Goal: Task Accomplishment & Management: Use online tool/utility

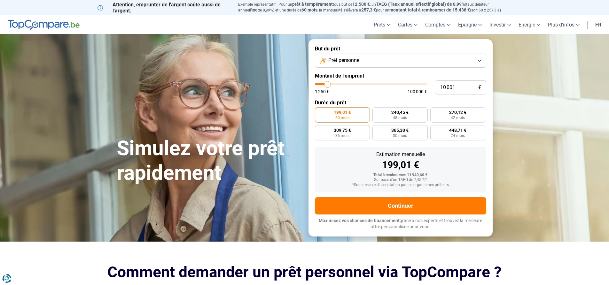
click at [473, 58] on button "Prêt personnel" at bounding box center [400, 61] width 171 height 14
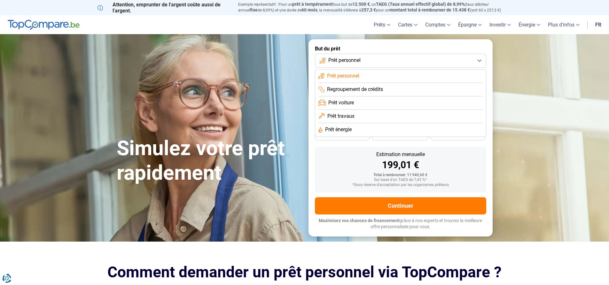
click at [424, 79] on li "Prêt personnel" at bounding box center [400, 76] width 164 height 13
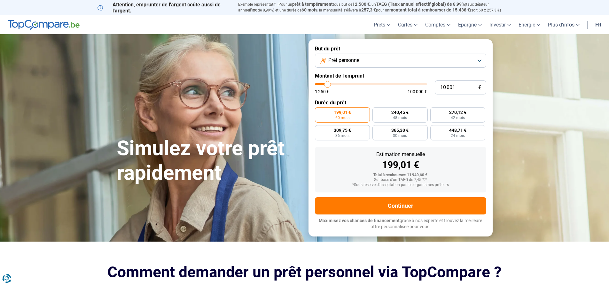
type input "9 750"
type input "9750"
type input "9 500"
type input "9500"
type input "9 000"
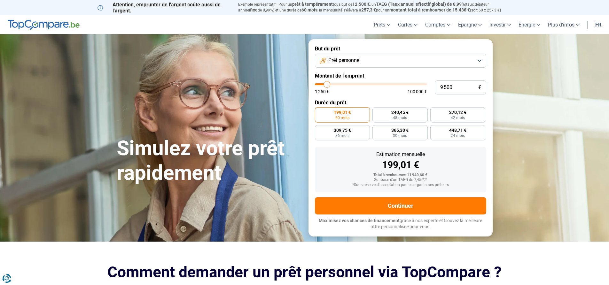
type input "9000"
type input "8 750"
type input "8750"
type input "8 500"
type input "8500"
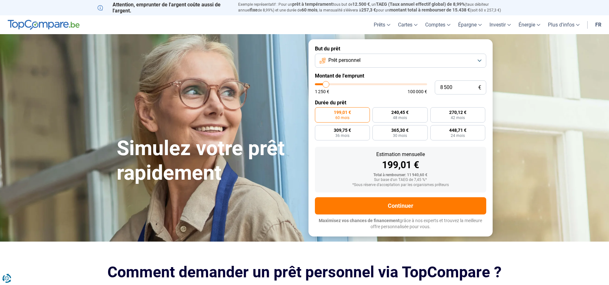
type input "8 250"
type input "8250"
type input "7 500"
type input "7500"
type input "7 250"
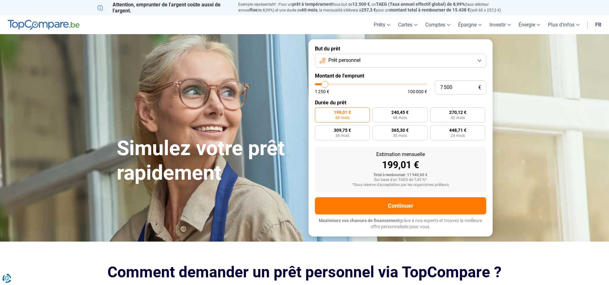
type input "7250"
type input "6 750"
type input "6750"
type input "6 500"
type input "6500"
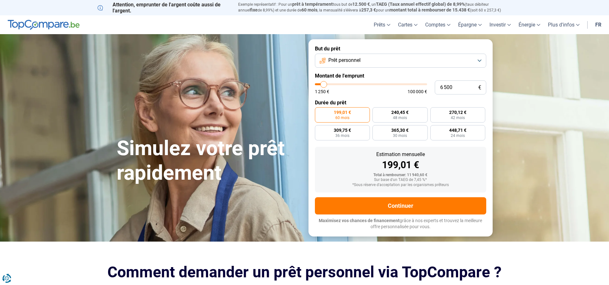
type input "5 750"
type input "5750"
type input "5 500"
type input "5500"
type input "5 250"
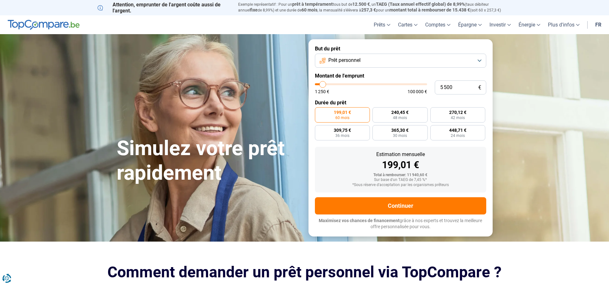
type input "5250"
type input "5 000"
type input "5000"
type input "4 500"
type input "4500"
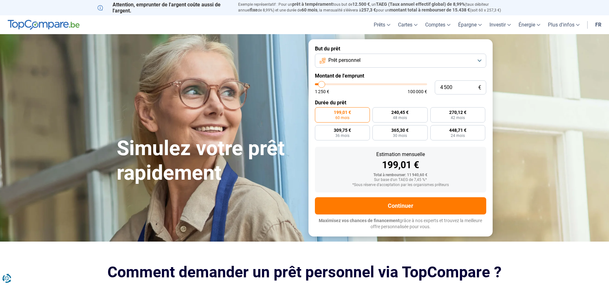
type input "4 250"
type input "4250"
type input "4 000"
drag, startPoint x: 328, startPoint y: 87, endPoint x: 321, endPoint y: 87, distance: 6.7
type input "4000"
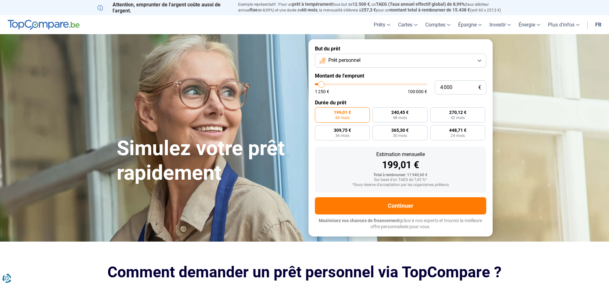
click at [321, 85] on input "range" at bounding box center [371, 84] width 112 height 2
radio input "true"
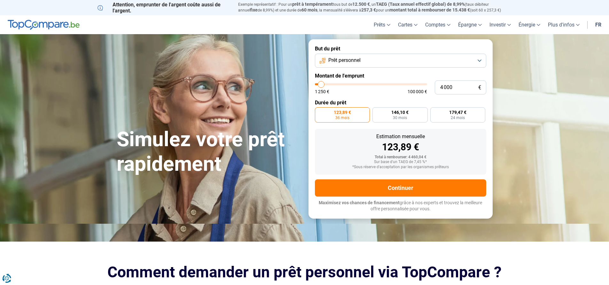
click at [479, 59] on button "Prêt personnel" at bounding box center [400, 61] width 171 height 14
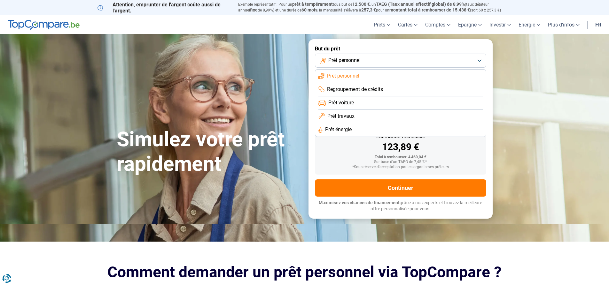
click at [371, 102] on li "Prêt voiture" at bounding box center [400, 103] width 164 height 13
